Goal: Task Accomplishment & Management: Use online tool/utility

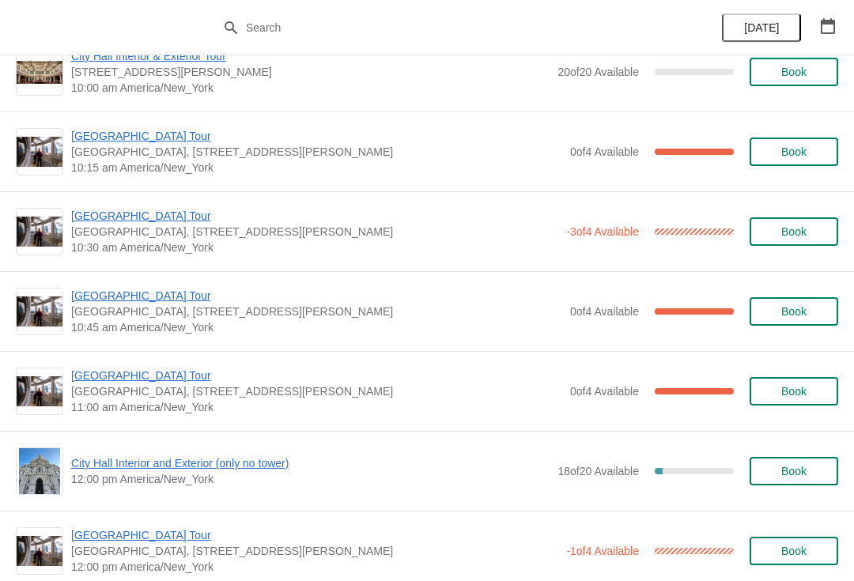
scroll to position [274, 0]
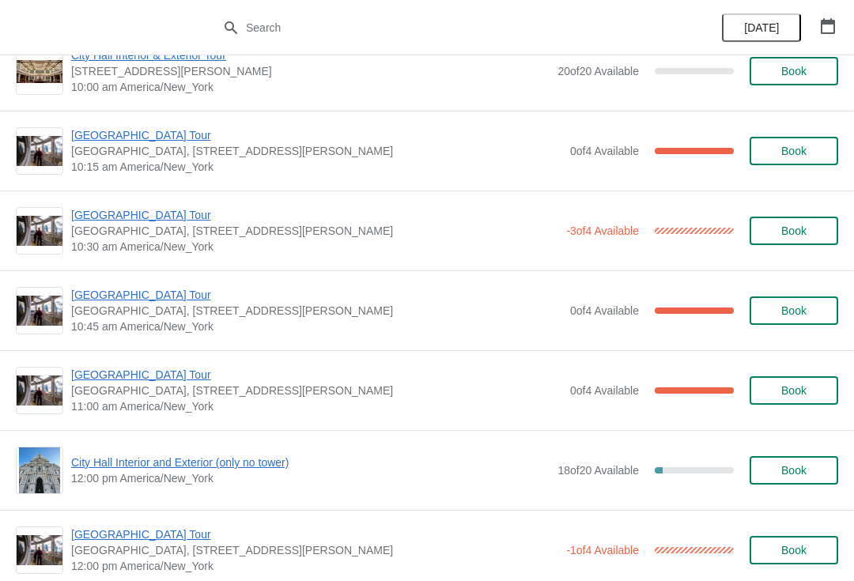
click at [157, 293] on span "[GEOGRAPHIC_DATA] Tour" at bounding box center [316, 295] width 491 height 16
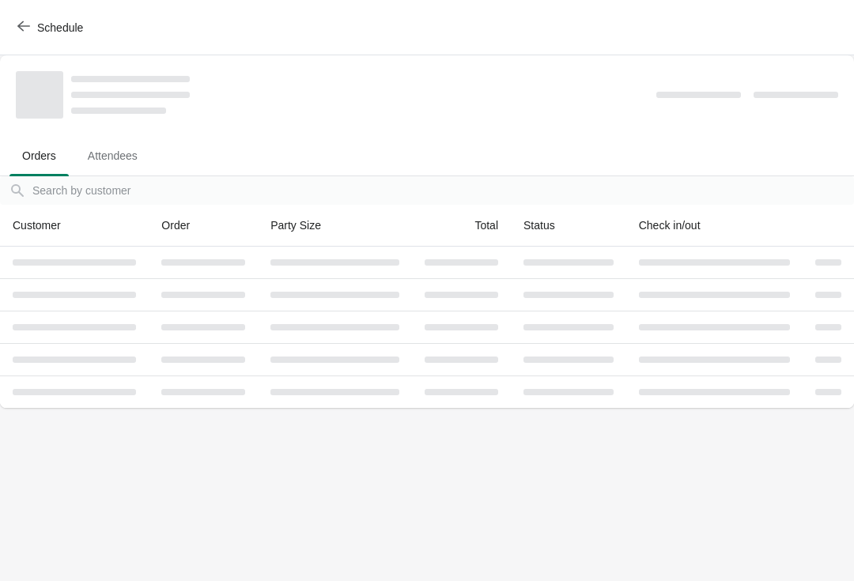
scroll to position [0, 0]
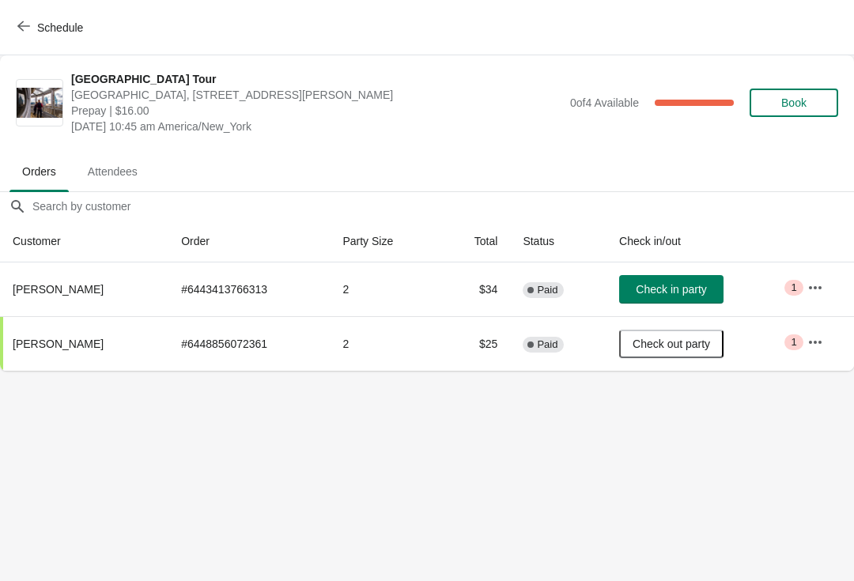
click at [670, 283] on span "Check in party" at bounding box center [671, 289] width 70 height 13
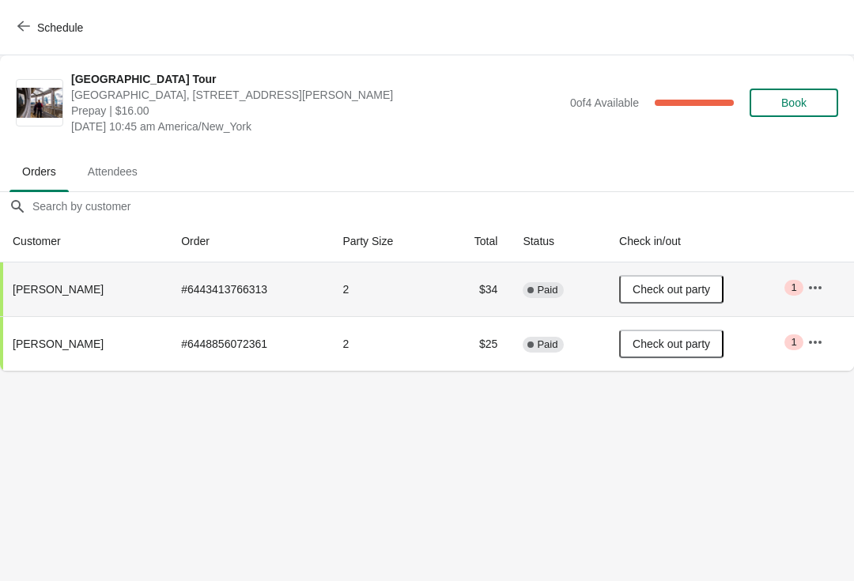
click at [35, 17] on button "Schedule" at bounding box center [52, 27] width 88 height 28
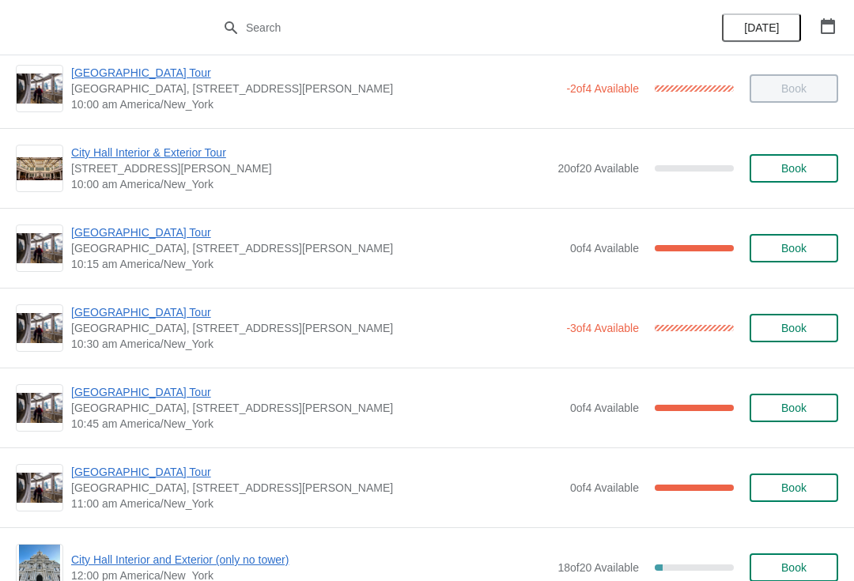
scroll to position [176, 0]
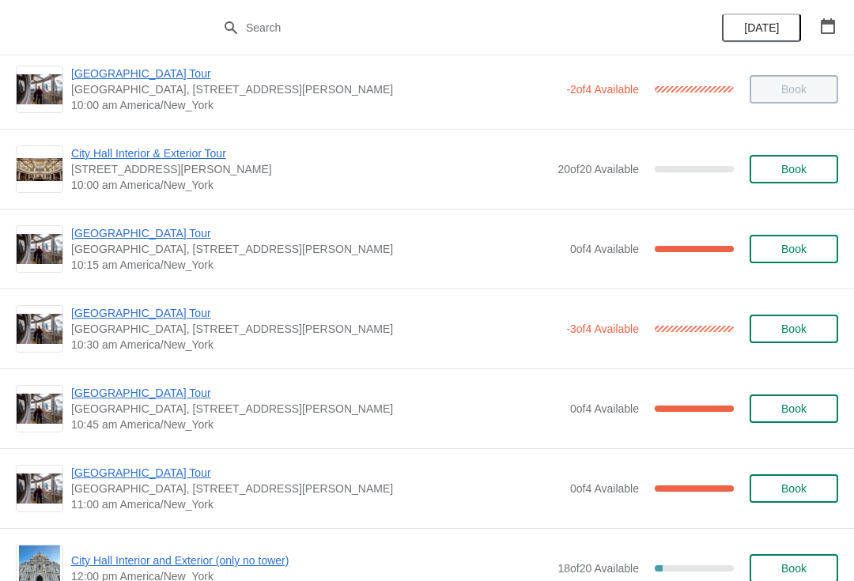
click at [151, 312] on span "[GEOGRAPHIC_DATA] Tour" at bounding box center [314, 313] width 487 height 16
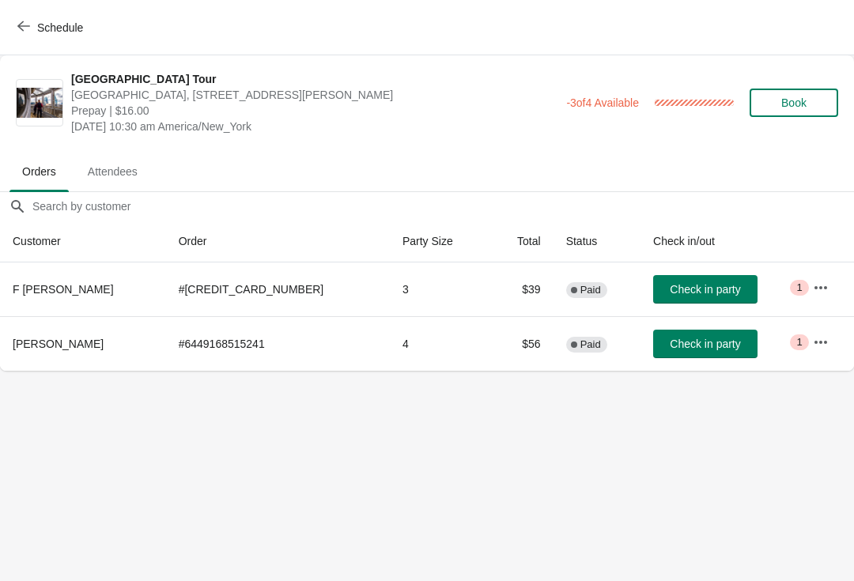
click at [678, 292] on span "Check in party" at bounding box center [705, 289] width 70 height 13
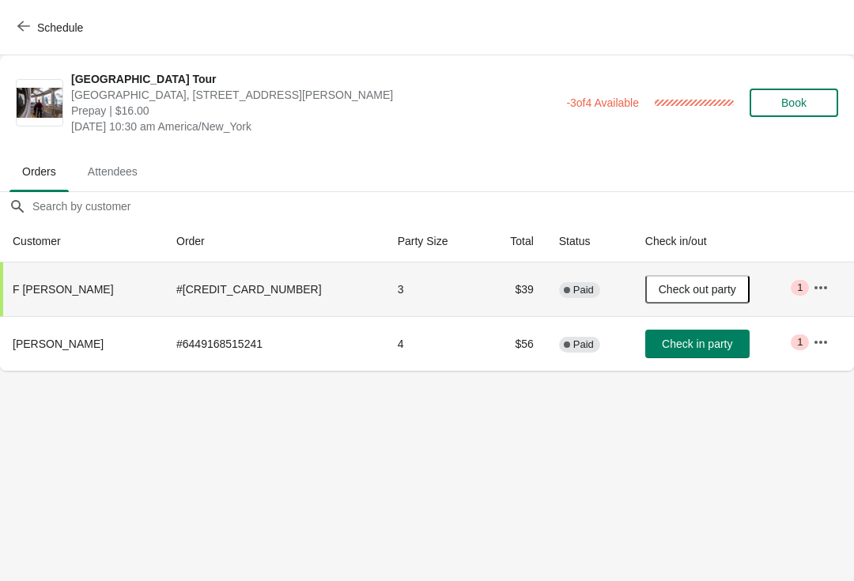
click at [66, 35] on button "Schedule" at bounding box center [52, 27] width 88 height 28
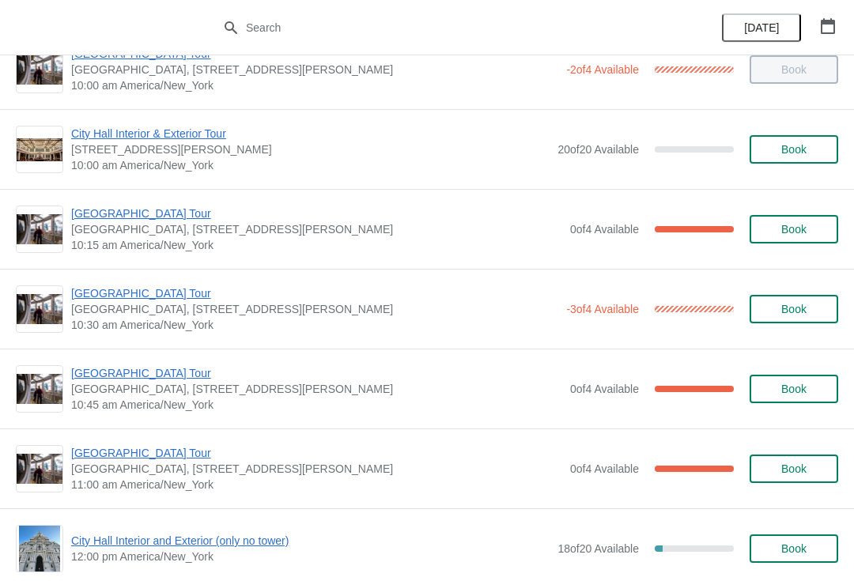
scroll to position [240, 0]
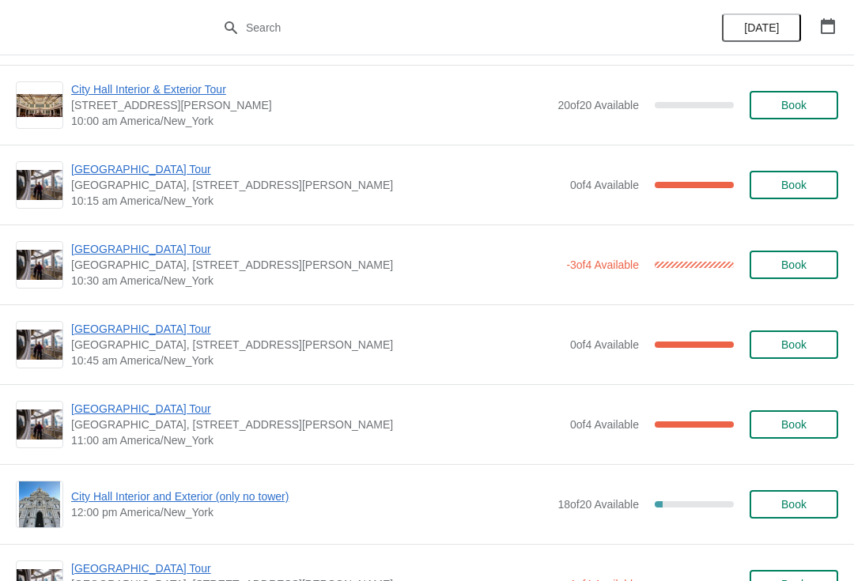
click at [153, 252] on span "[GEOGRAPHIC_DATA] Tour" at bounding box center [314, 249] width 487 height 16
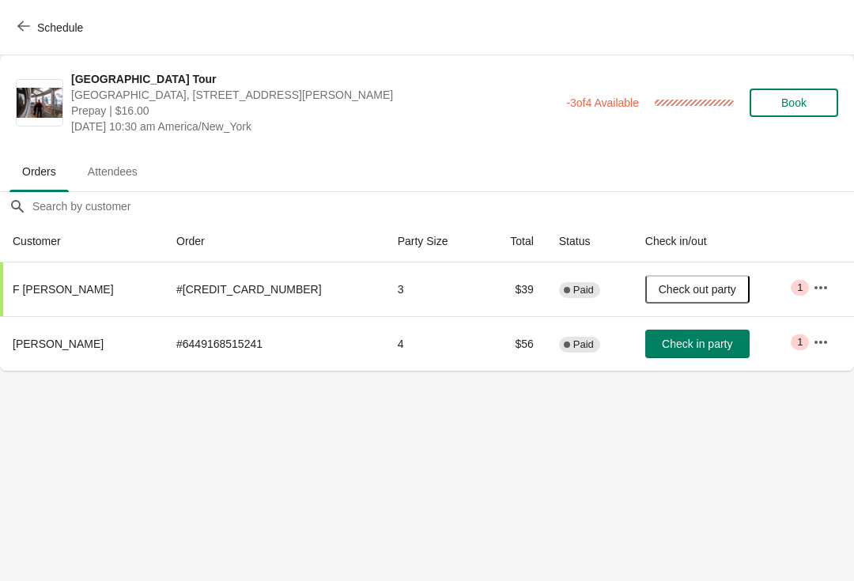
scroll to position [0, 0]
click at [665, 346] on span "Check in party" at bounding box center [697, 344] width 70 height 13
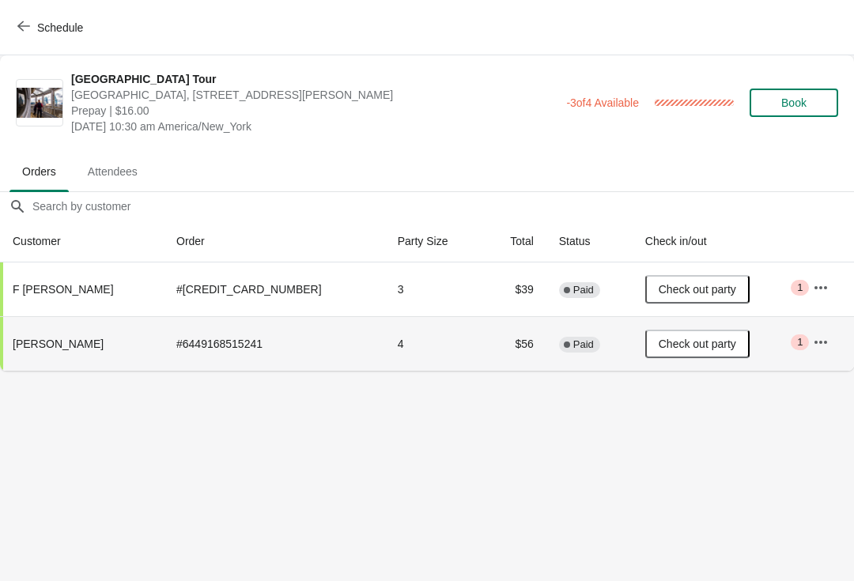
click at [74, 32] on span "Schedule" at bounding box center [60, 27] width 46 height 13
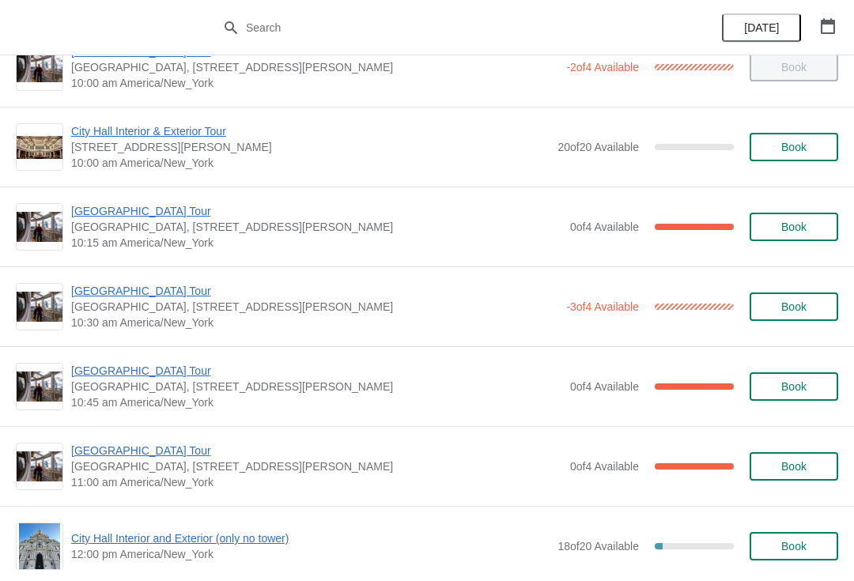
scroll to position [219, 0]
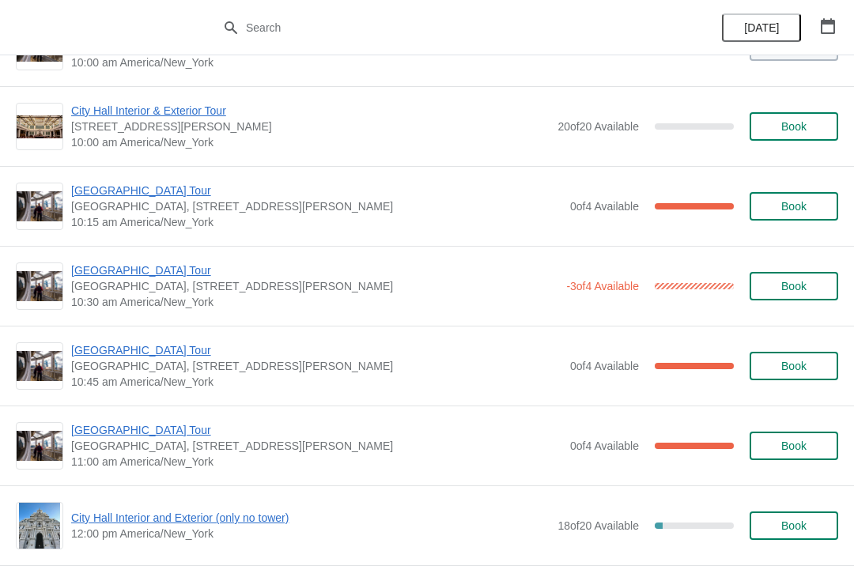
click at [148, 271] on span "[GEOGRAPHIC_DATA] Tour" at bounding box center [314, 271] width 487 height 16
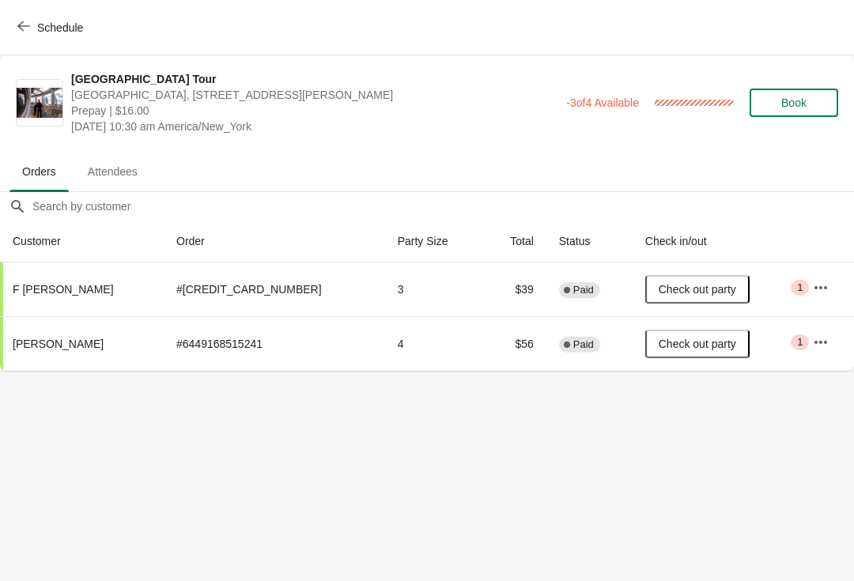
scroll to position [0, 0]
click at [88, 28] on button "Schedule" at bounding box center [52, 27] width 88 height 28
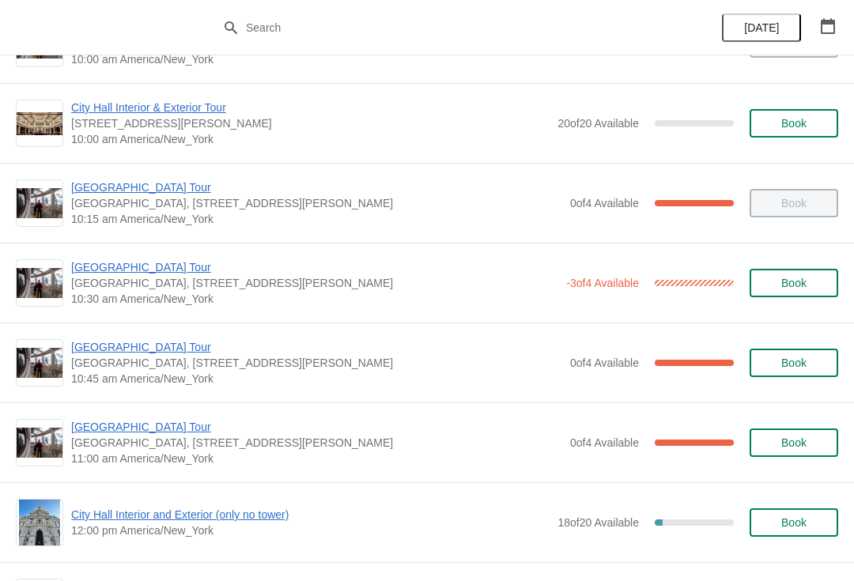
scroll to position [219, 0]
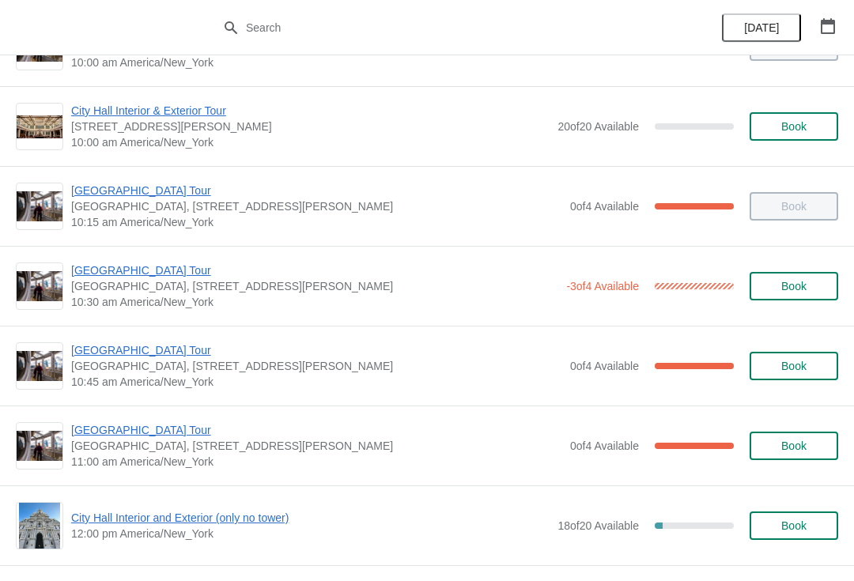
click at [148, 266] on span "[GEOGRAPHIC_DATA] Tour" at bounding box center [314, 271] width 487 height 16
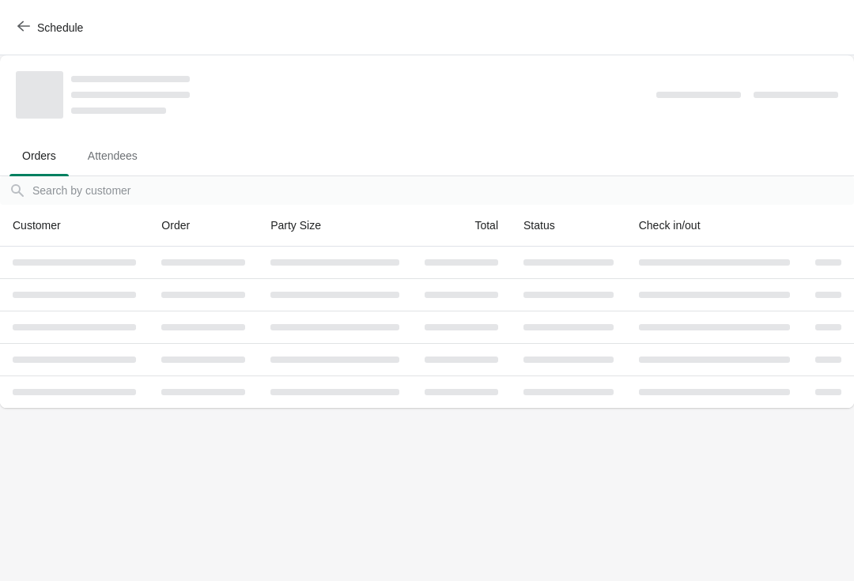
scroll to position [0, 0]
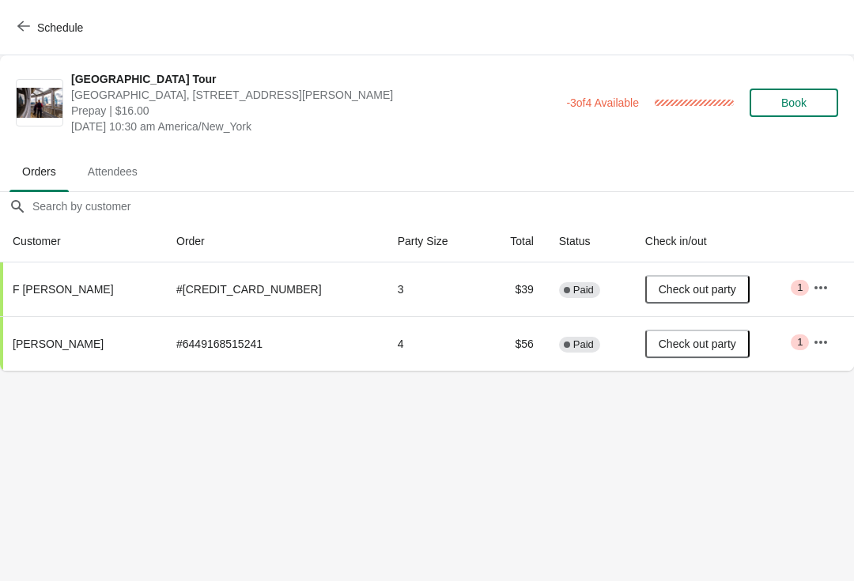
click at [35, 24] on span "Schedule" at bounding box center [52, 27] width 62 height 15
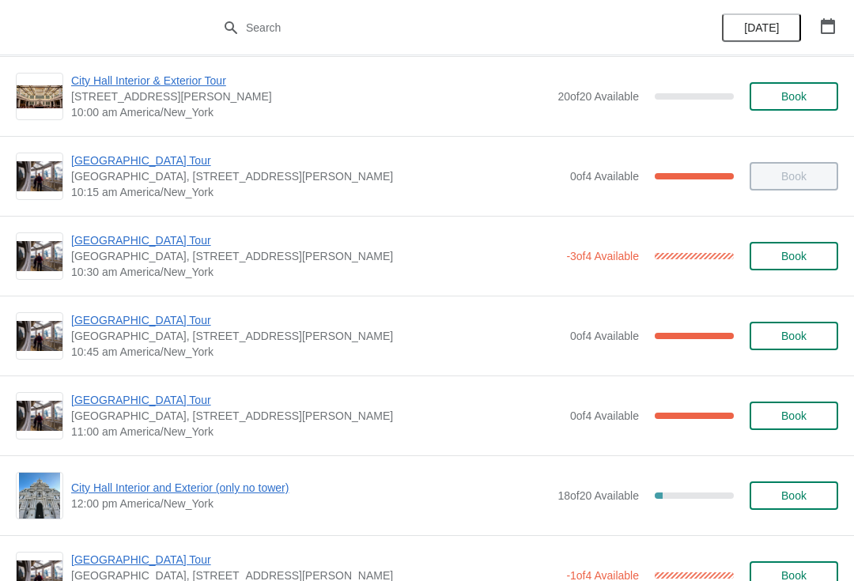
scroll to position [205, 0]
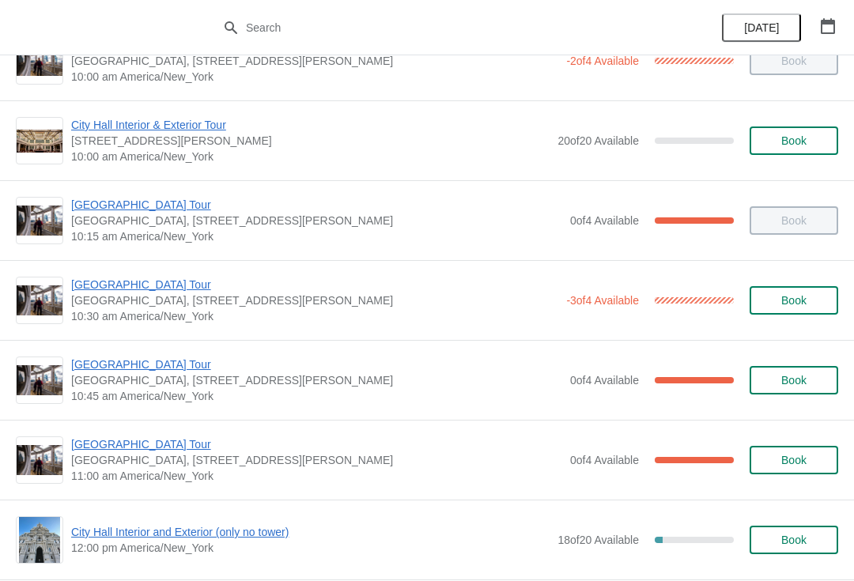
click at [135, 201] on span "[GEOGRAPHIC_DATA] Tour" at bounding box center [316, 205] width 491 height 16
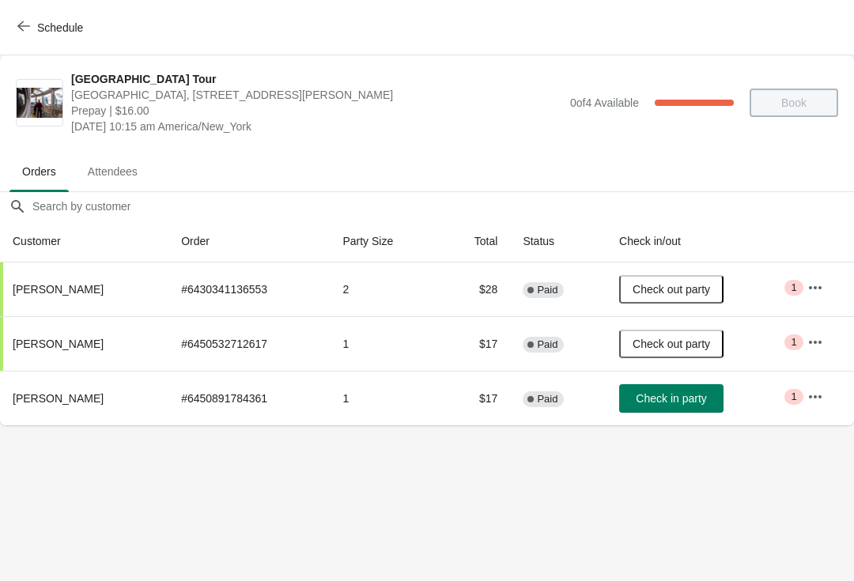
click at [694, 398] on span "Check in party" at bounding box center [671, 398] width 70 height 13
